Goal: Information Seeking & Learning: Learn about a topic

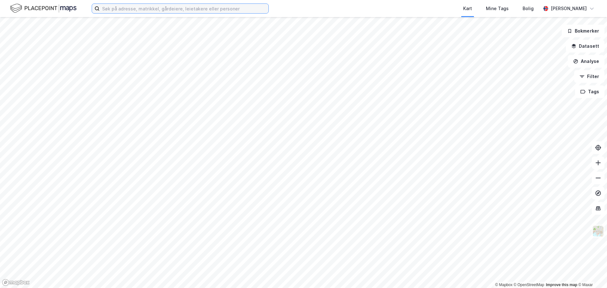
click at [133, 9] on input at bounding box center [184, 8] width 169 height 9
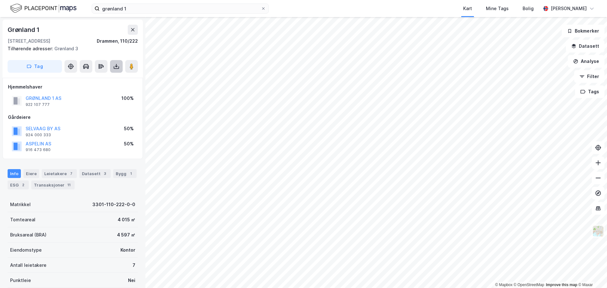
click at [116, 68] on icon at bounding box center [116, 67] width 5 height 3
click at [106, 80] on div "Last ned grunnbok" at bounding box center [88, 79] width 67 height 10
click at [130, 9] on input "grønland 1" at bounding box center [180, 8] width 161 height 9
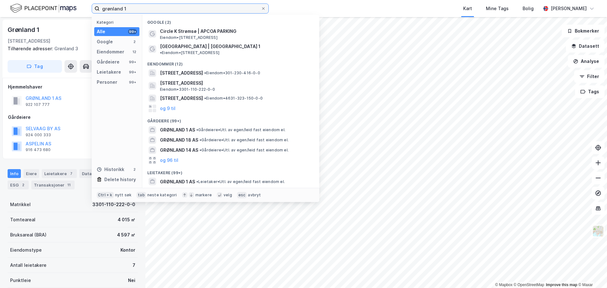
click at [130, 9] on input "grønland 1" at bounding box center [180, 8] width 161 height 9
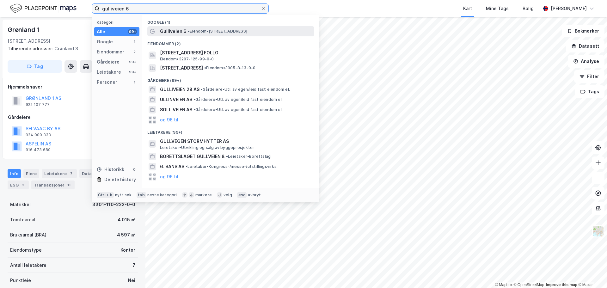
type input "gulliveien 6"
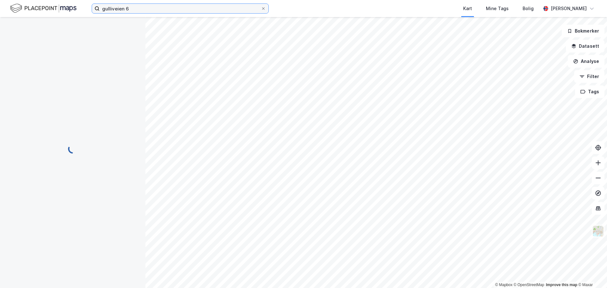
scroll to position [1, 0]
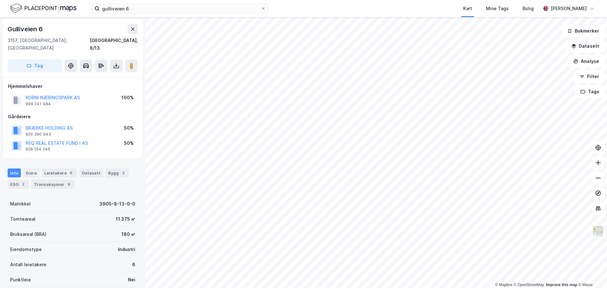
scroll to position [1, 0]
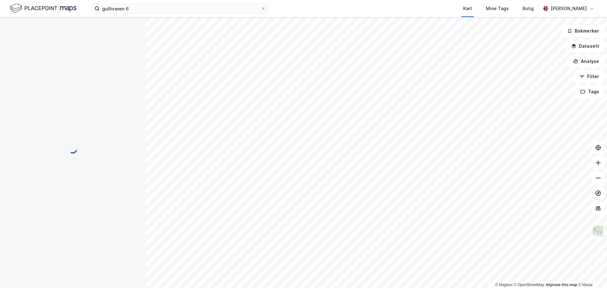
scroll to position [1, 0]
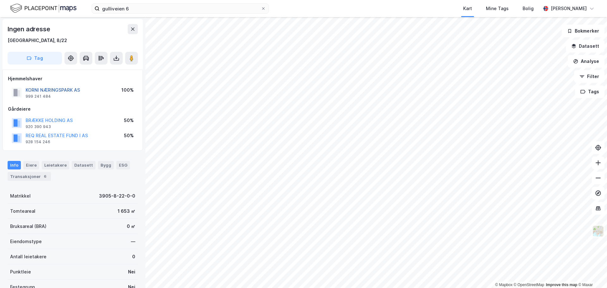
click at [0, 0] on button "KORNI NÆRINGSPARK AS" at bounding box center [0, 0] width 0 height 0
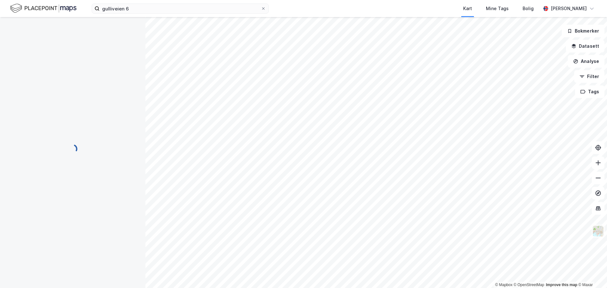
scroll to position [1, 0]
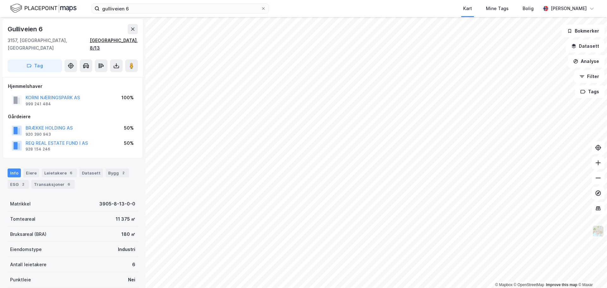
click at [129, 41] on div "[GEOGRAPHIC_DATA], 8/13" at bounding box center [114, 44] width 48 height 15
